Goal: Navigation & Orientation: Find specific page/section

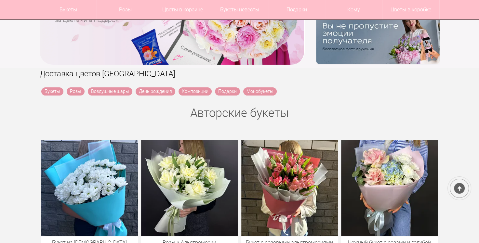
scroll to position [195, 0]
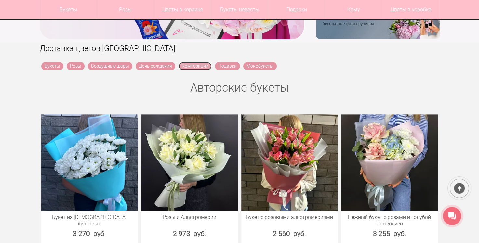
click at [186, 66] on link "Композиции" at bounding box center [194, 66] width 33 height 8
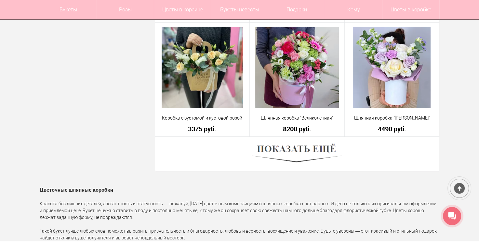
scroll to position [1819, 0]
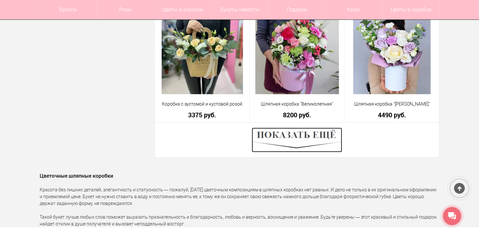
click at [293, 131] on img at bounding box center [296, 140] width 90 height 25
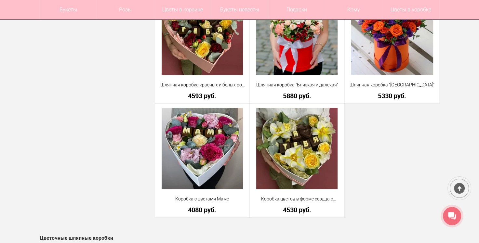
scroll to position [2566, 0]
